Goal: Transaction & Acquisition: Book appointment/travel/reservation

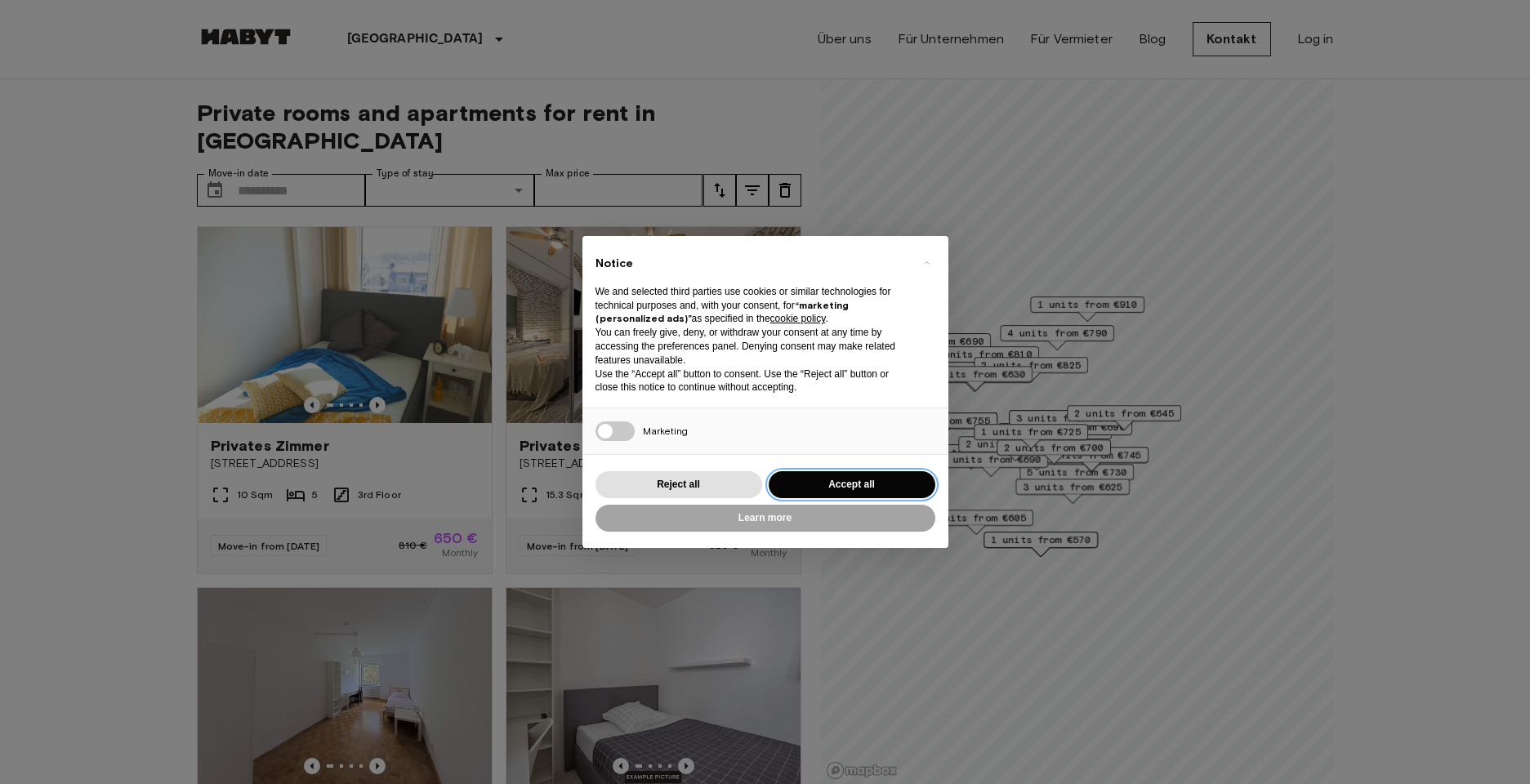
click at [810, 487] on button "Accept all" at bounding box center [852, 485] width 167 height 27
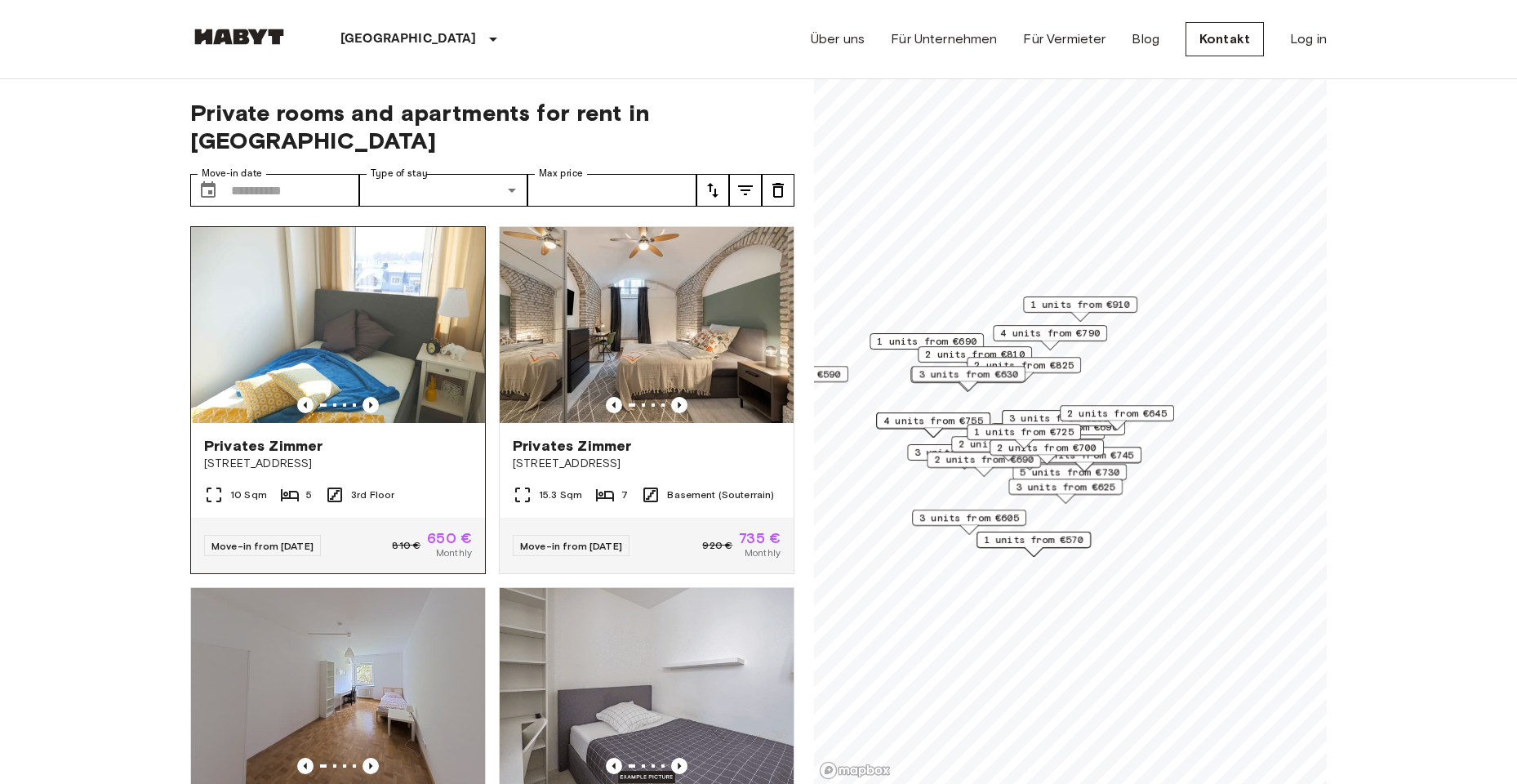
click at [371, 362] on img at bounding box center [337, 325] width 294 height 196
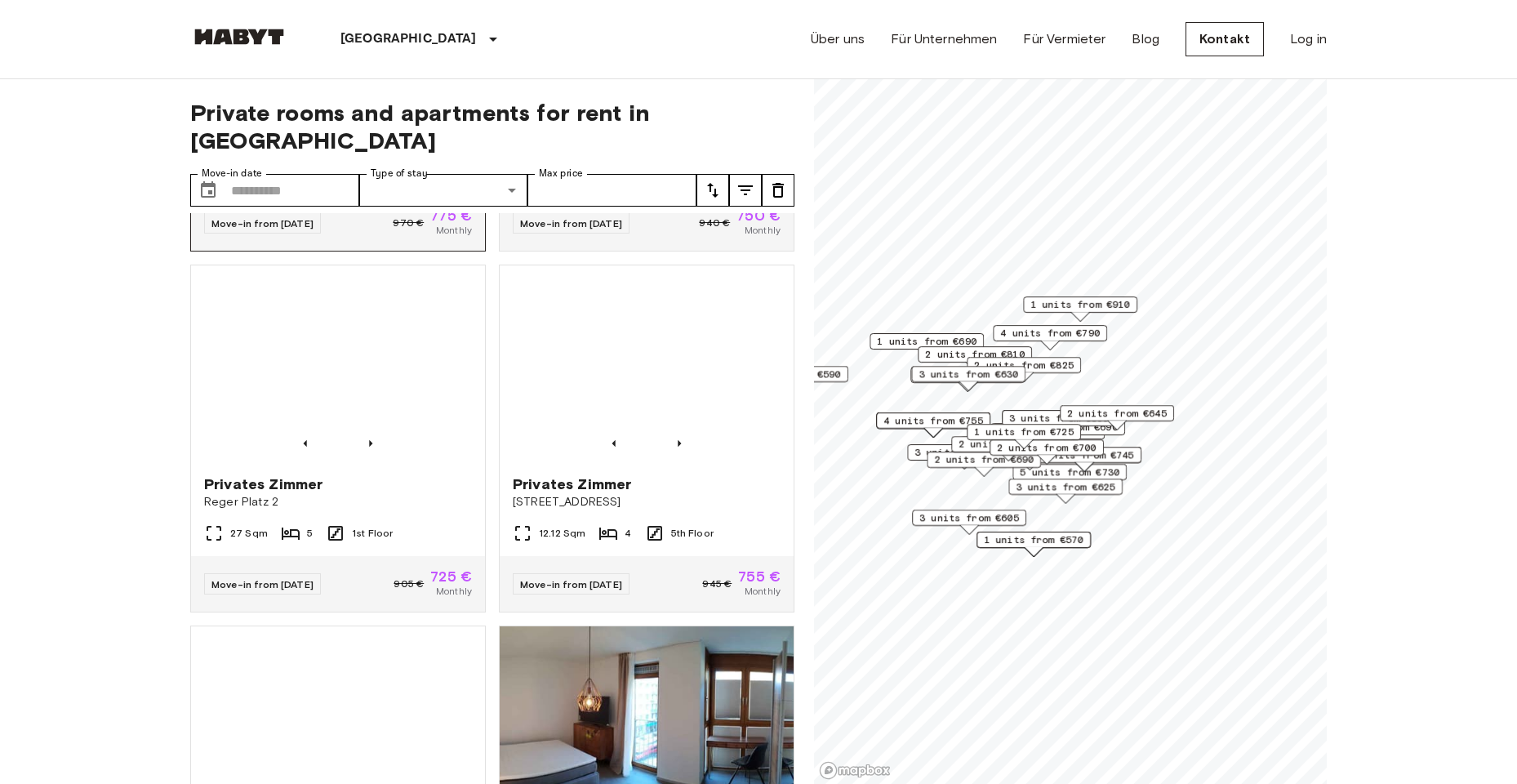
scroll to position [2449, 0]
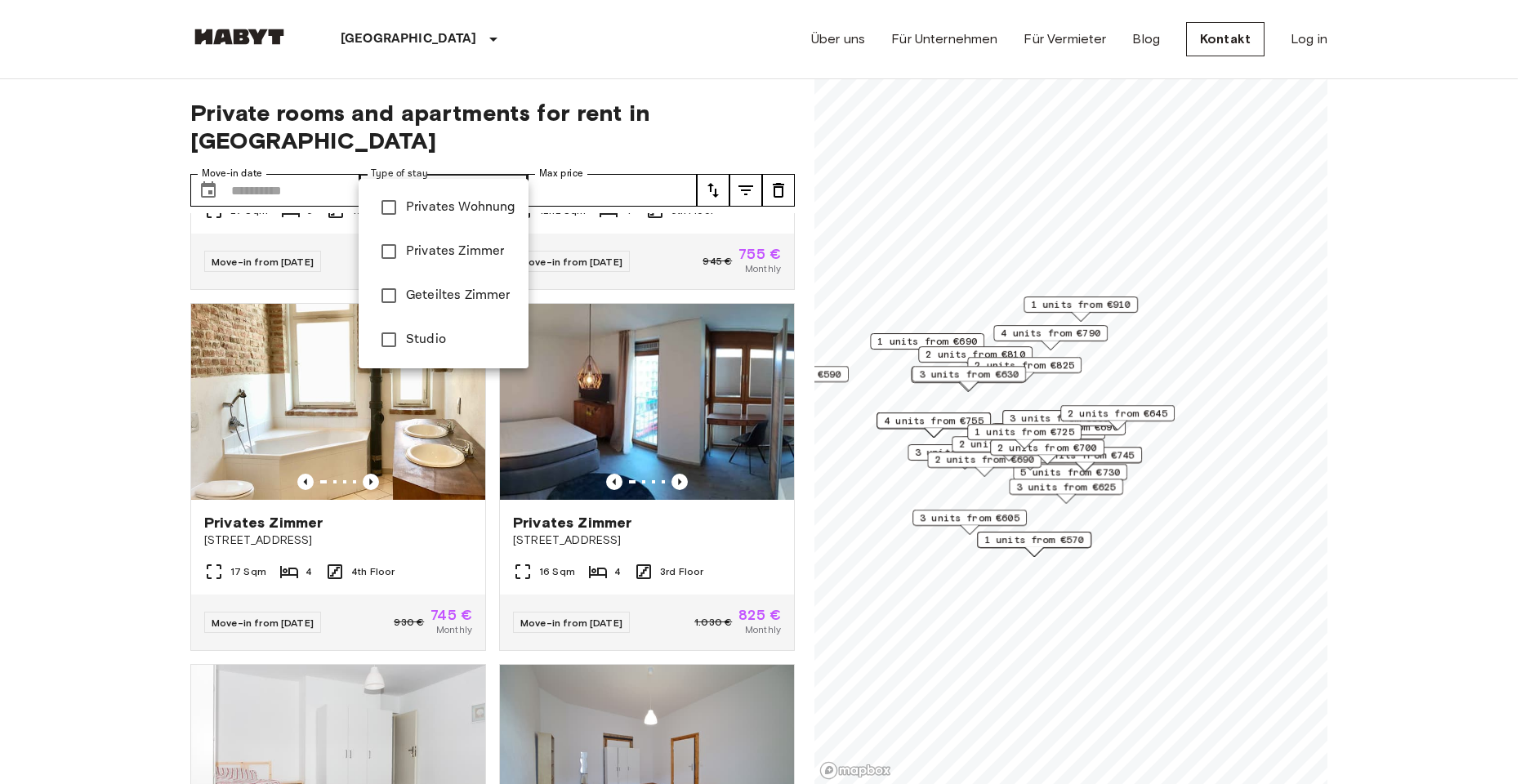
click at [429, 165] on div at bounding box center [765, 392] width 1530 height 784
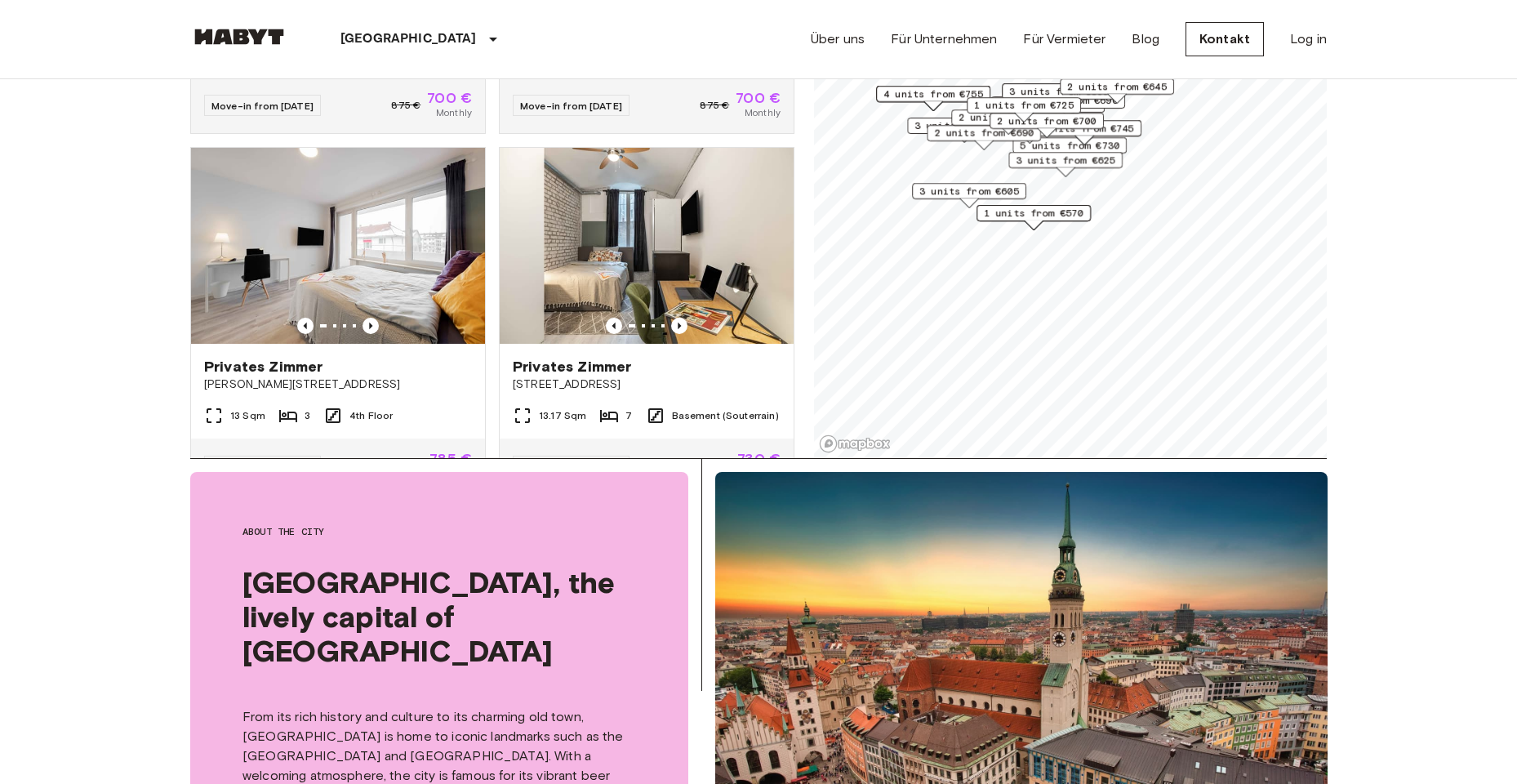
scroll to position [3039, 0]
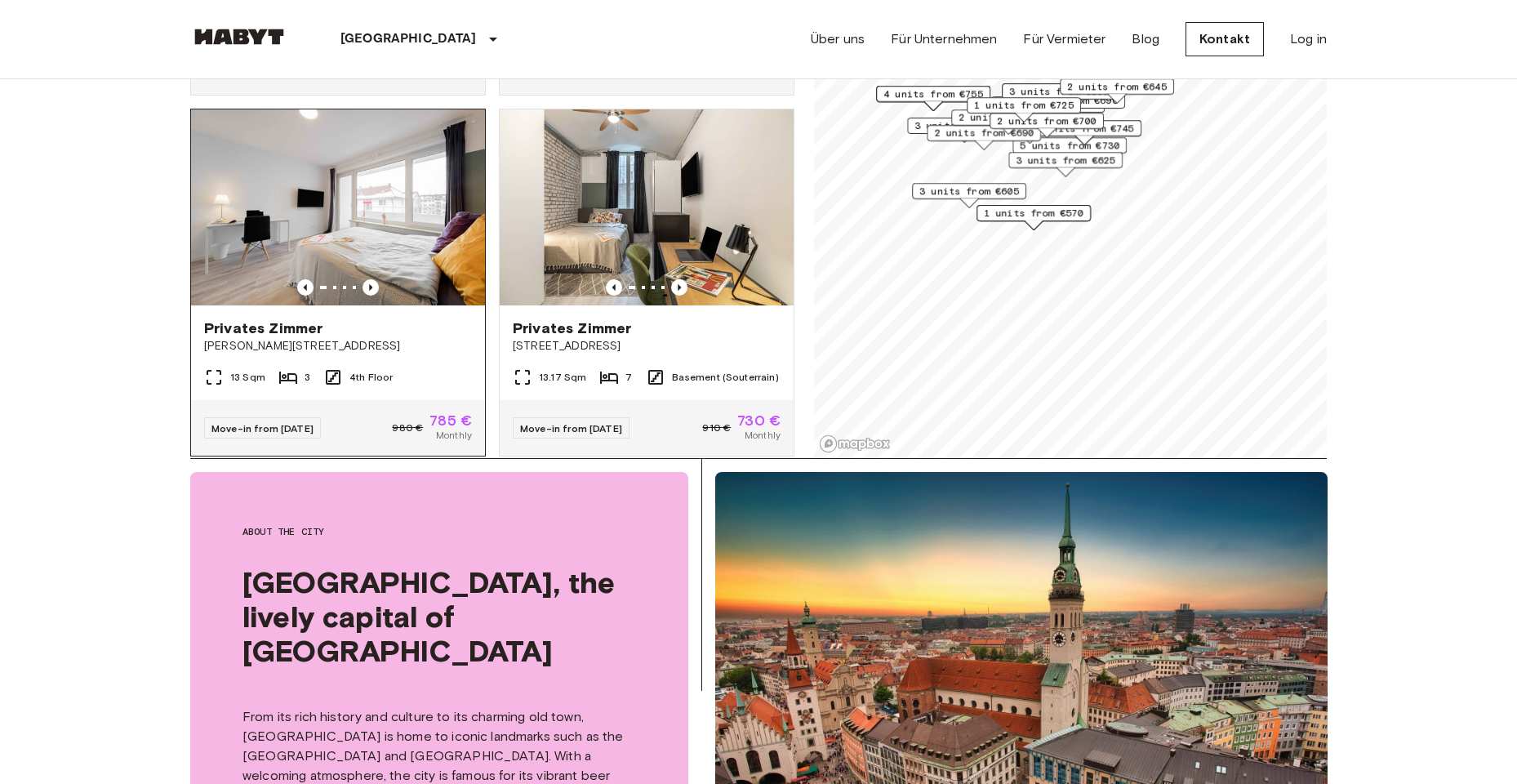
click at [339, 208] on img at bounding box center [337, 207] width 294 height 196
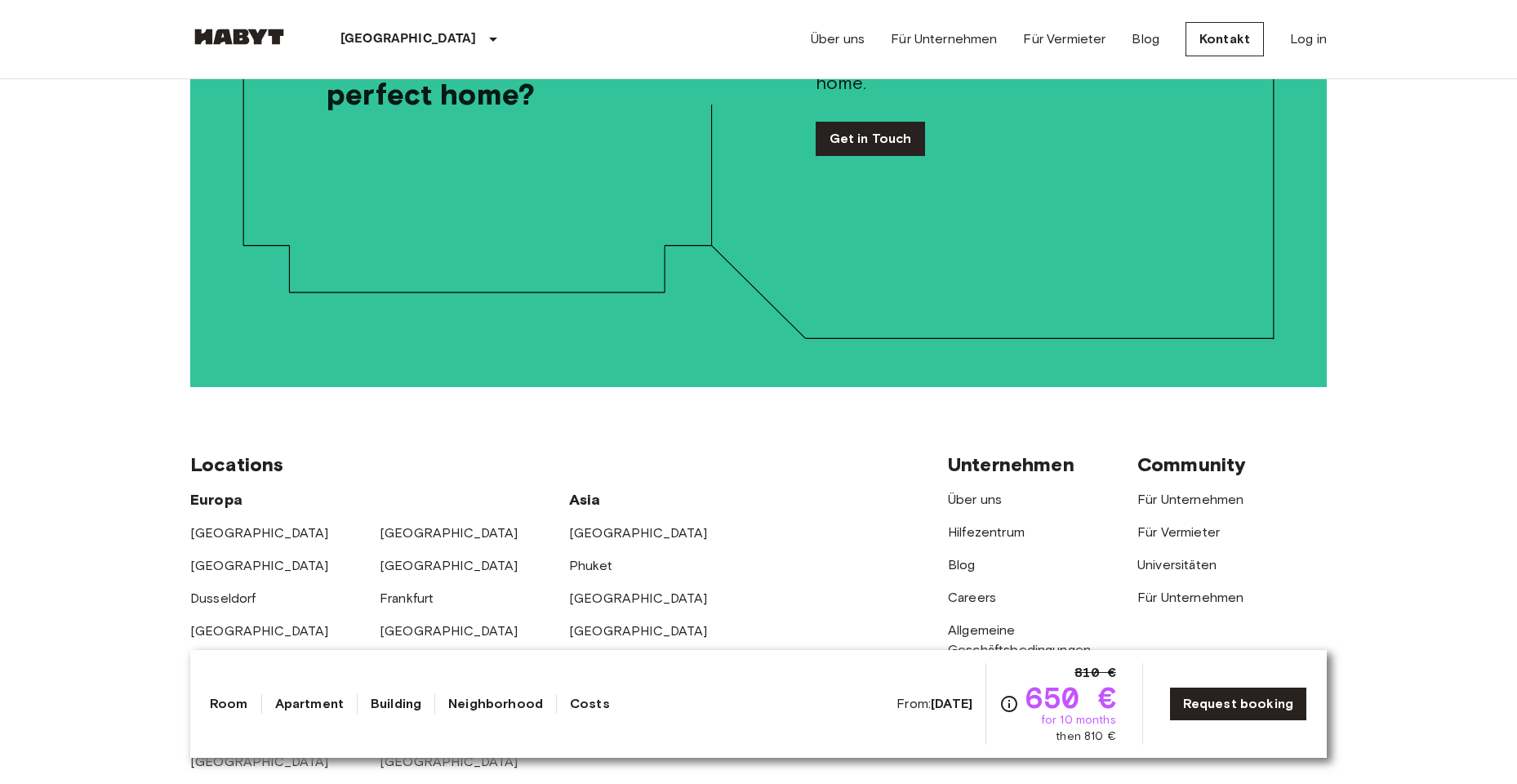
scroll to position [3102, 0]
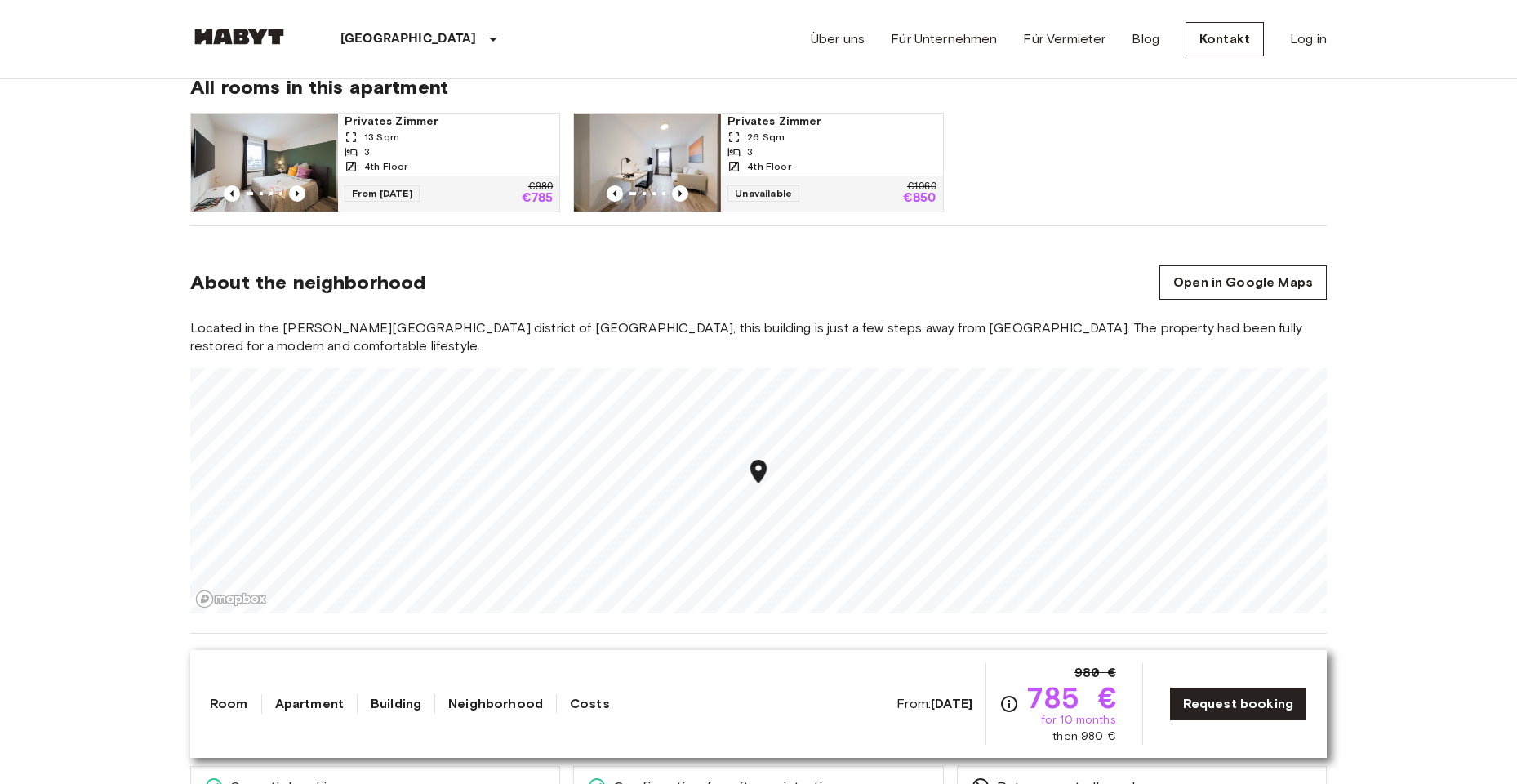
scroll to position [1143, 0]
